Goal: Find specific page/section: Find specific page/section

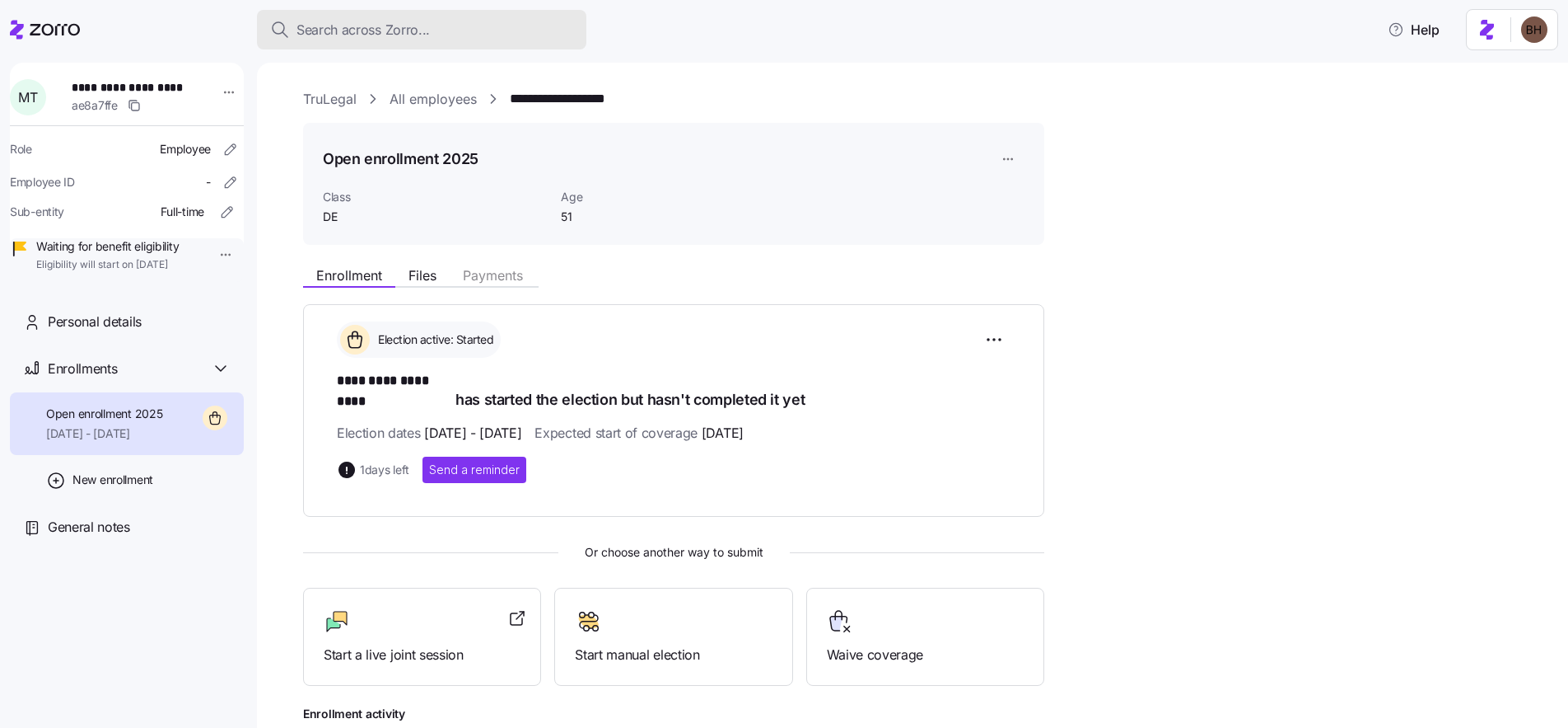
click at [398, 33] on span "Search across Zorro..." at bounding box center [363, 30] width 133 height 21
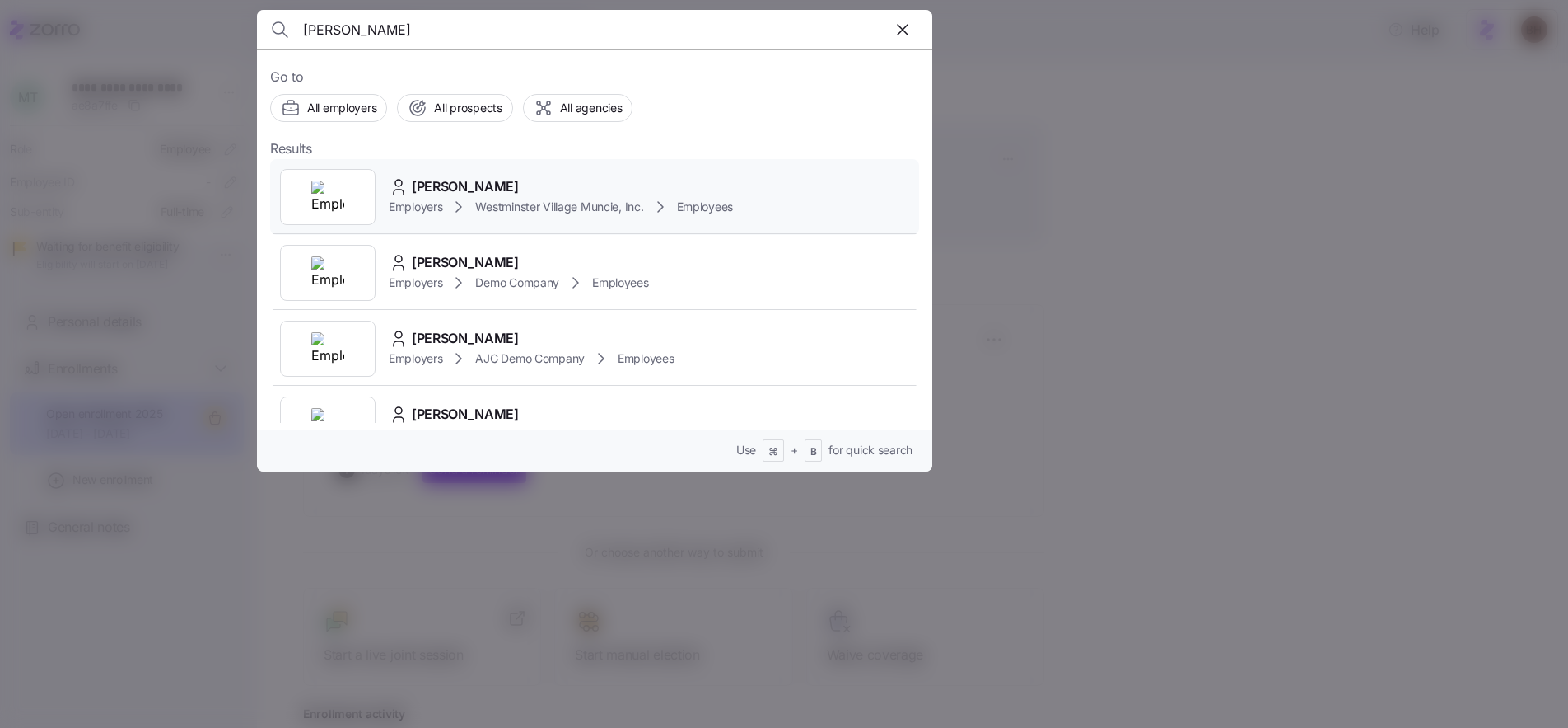
type input "[PERSON_NAME]"
click at [509, 188] on span "[PERSON_NAME]" at bounding box center [465, 186] width 107 height 21
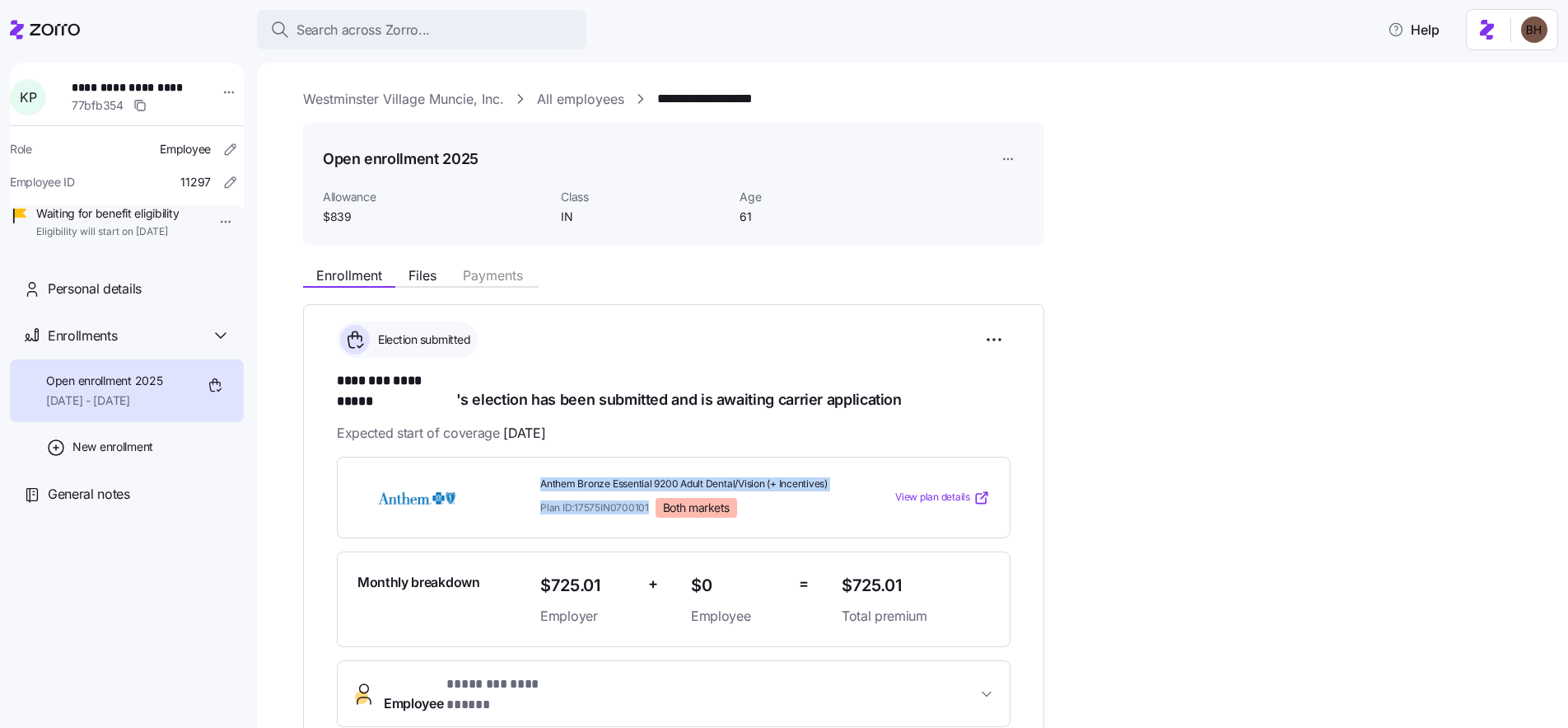
drag, startPoint x: 536, startPoint y: 460, endPoint x: 651, endPoint y: 503, distance: 122.8
click at [651, 503] on div "Anthem Bronze Essential 9200 Adult Dental/Vision (+ Incentives) Plan ID: 17575I…" at bounding box center [684, 497] width 302 height 54
copy div "Anthem Bronze Essential 9200 Adult Dental/Vision (+ Incentives) Plan ID: 17575I…"
click at [430, 23] on div "Search across Zorro..." at bounding box center [421, 30] width 304 height 21
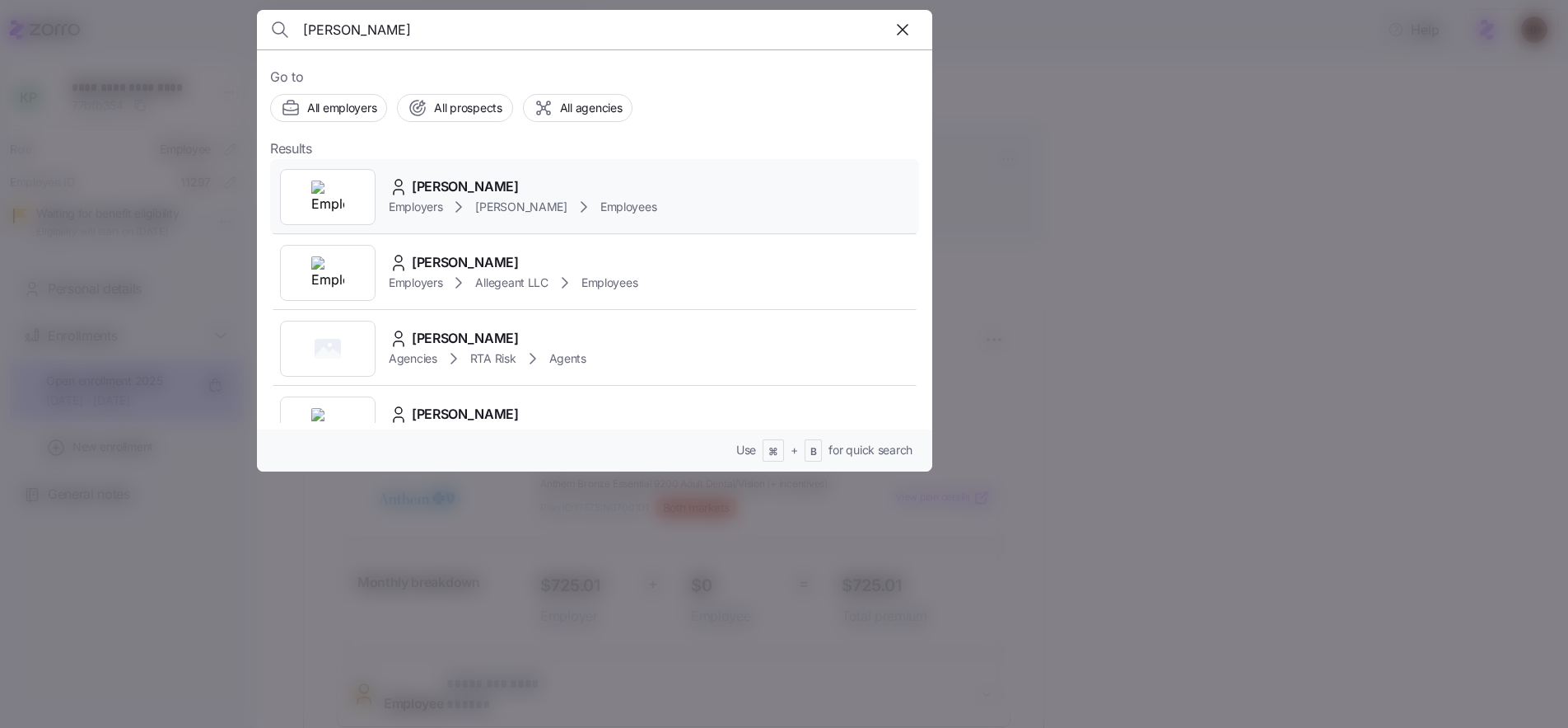
type input "[PERSON_NAME]"
click at [498, 184] on div "[PERSON_NAME]" at bounding box center [522, 186] width 268 height 21
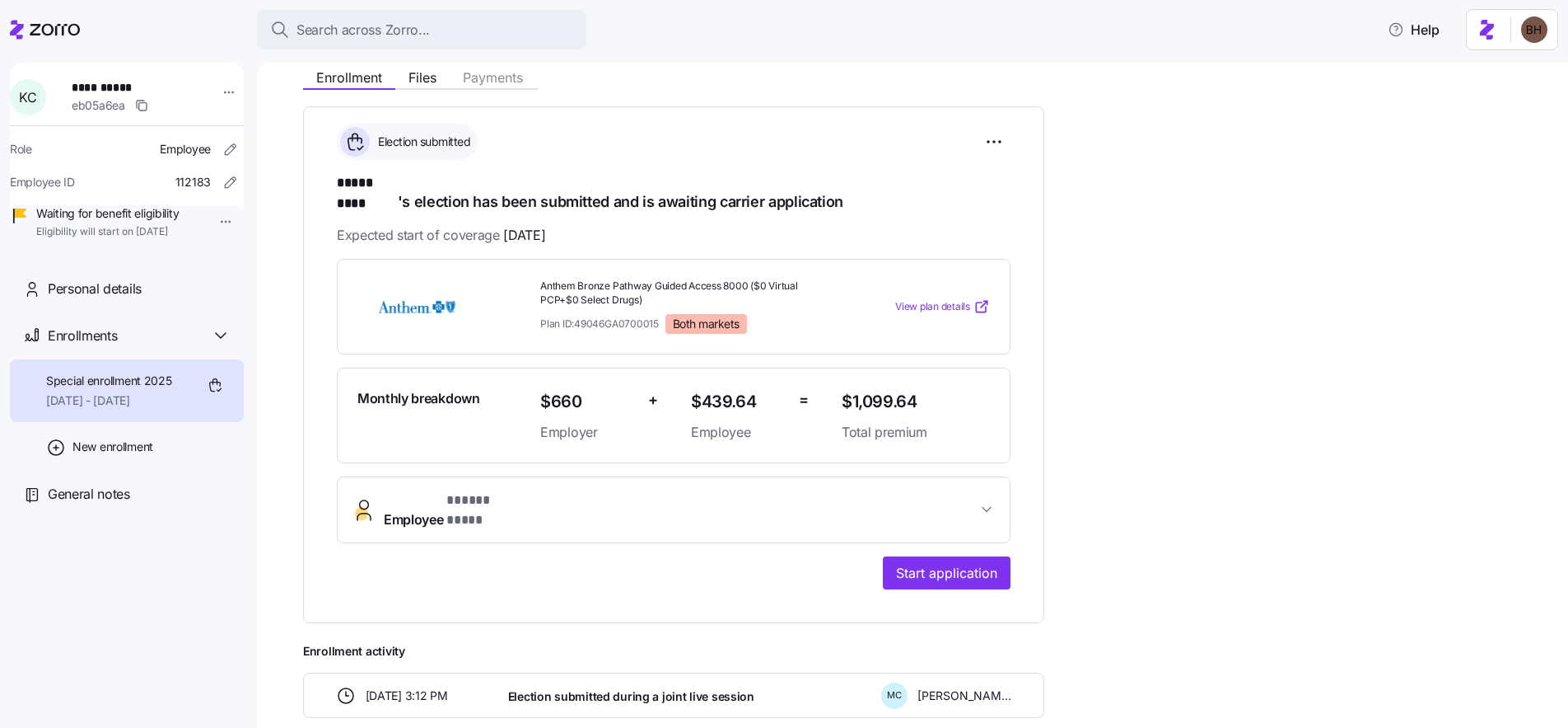
scroll to position [204, 0]
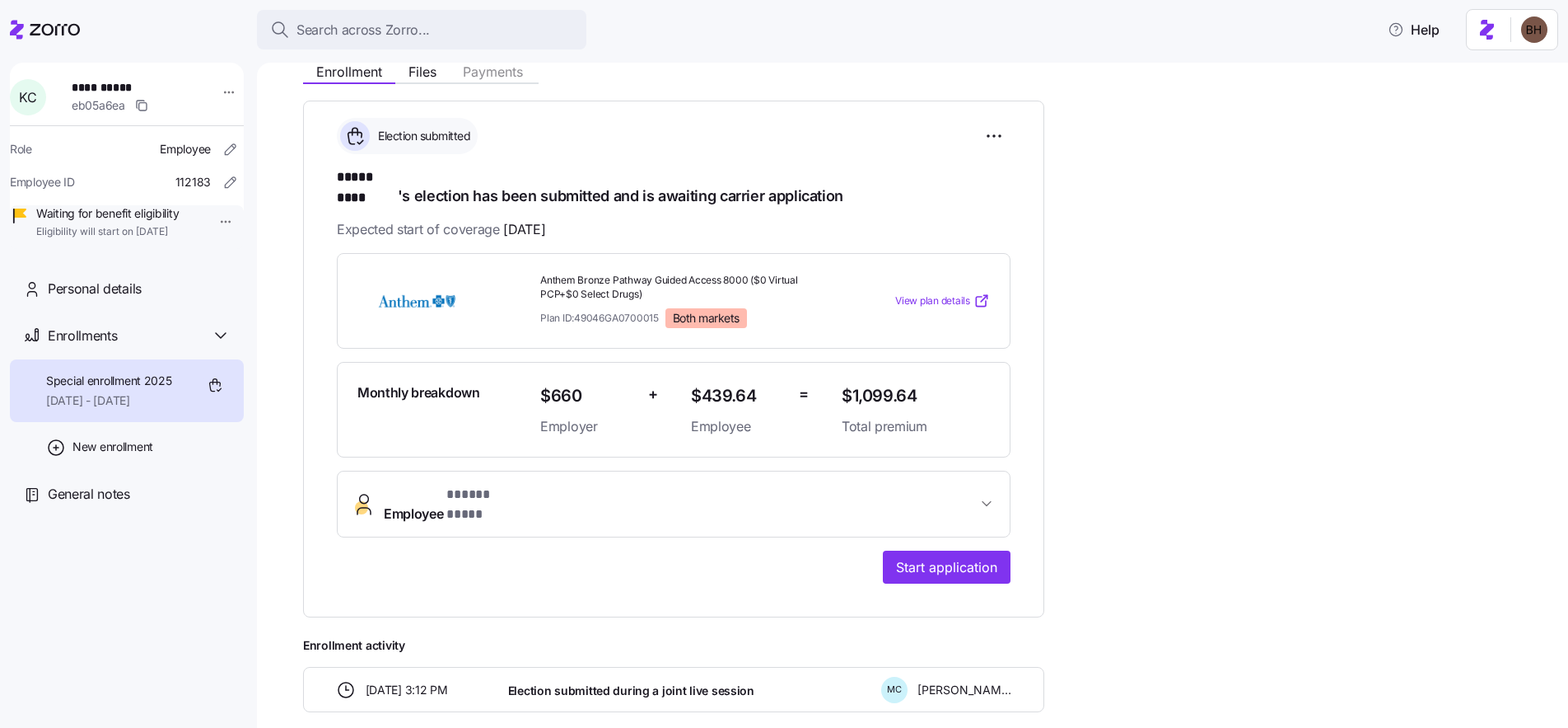
click at [1015, 472] on div "**********" at bounding box center [674, 359] width 741 height 517
click at [995, 495] on span "button" at bounding box center [987, 503] width 20 height 16
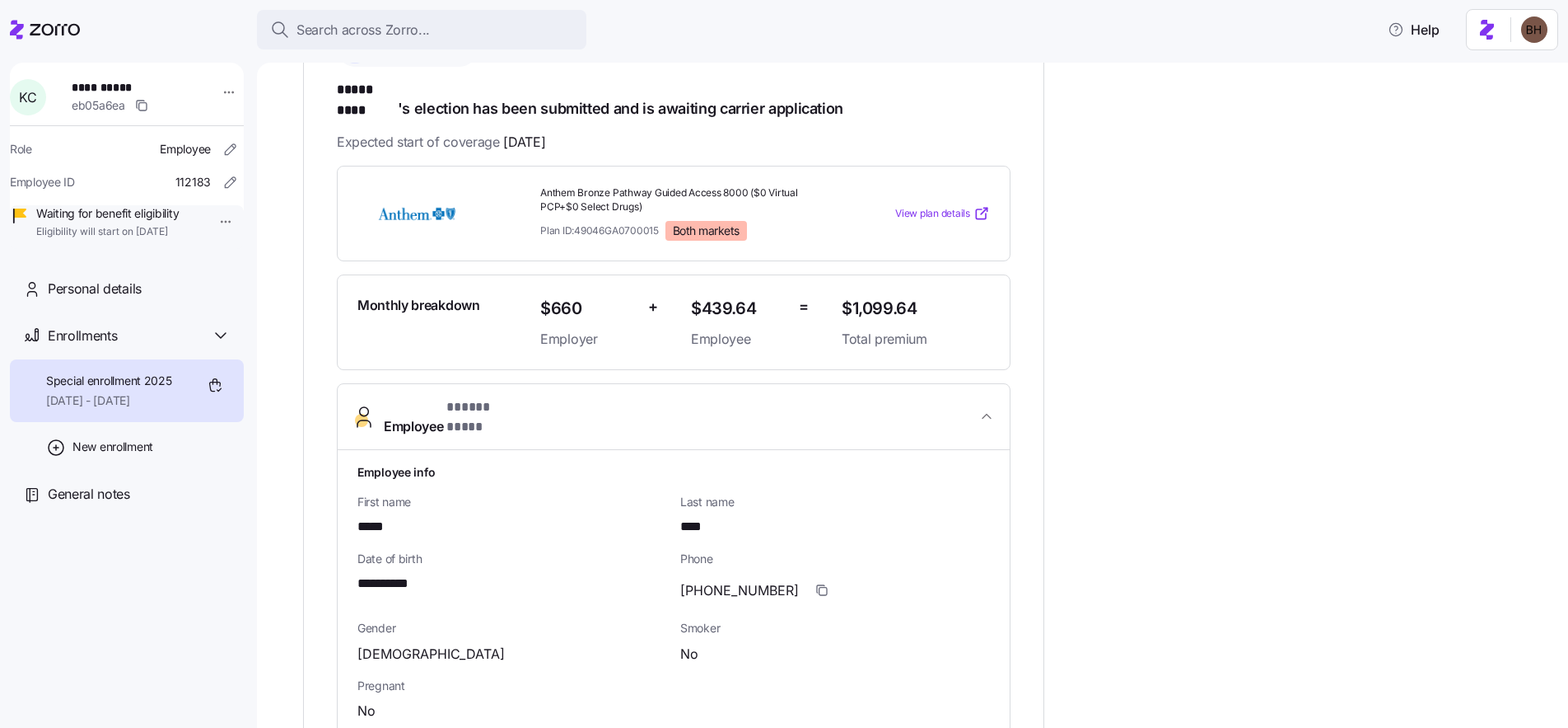
scroll to position [63, 0]
